Goal: Information Seeking & Learning: Learn about a topic

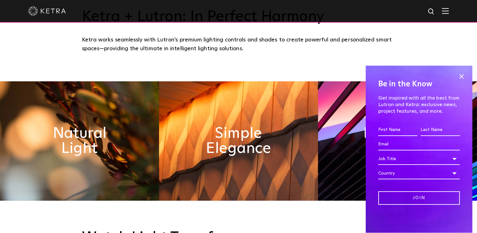
scroll to position [254, 0]
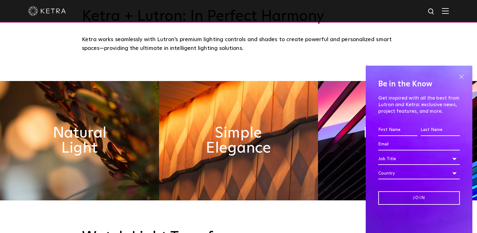
click at [462, 77] on span at bounding box center [461, 76] width 9 height 9
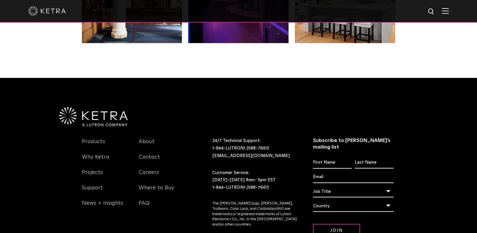
scroll to position [1273, 0]
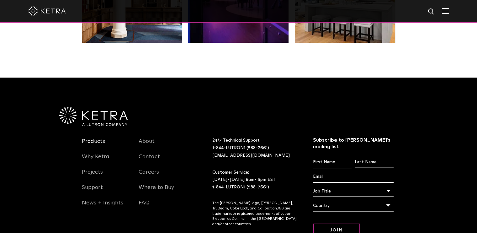
click at [95, 143] on link "Products" at bounding box center [93, 145] width 23 height 14
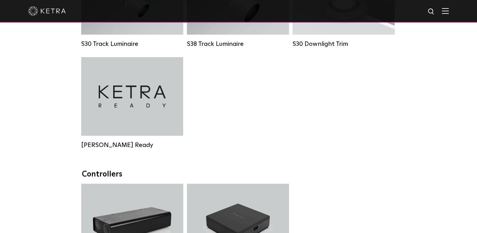
scroll to position [663, 0]
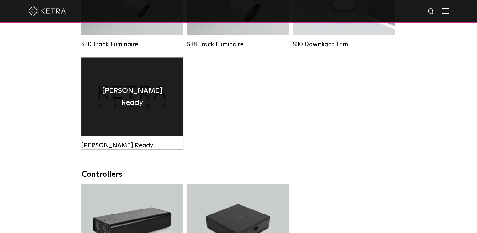
click at [142, 106] on h4 "Ketra Ready" at bounding box center [132, 97] width 83 height 24
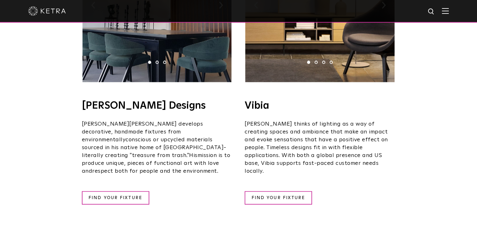
scroll to position [1131, 0]
